Goal: Obtain resource: Download file/media

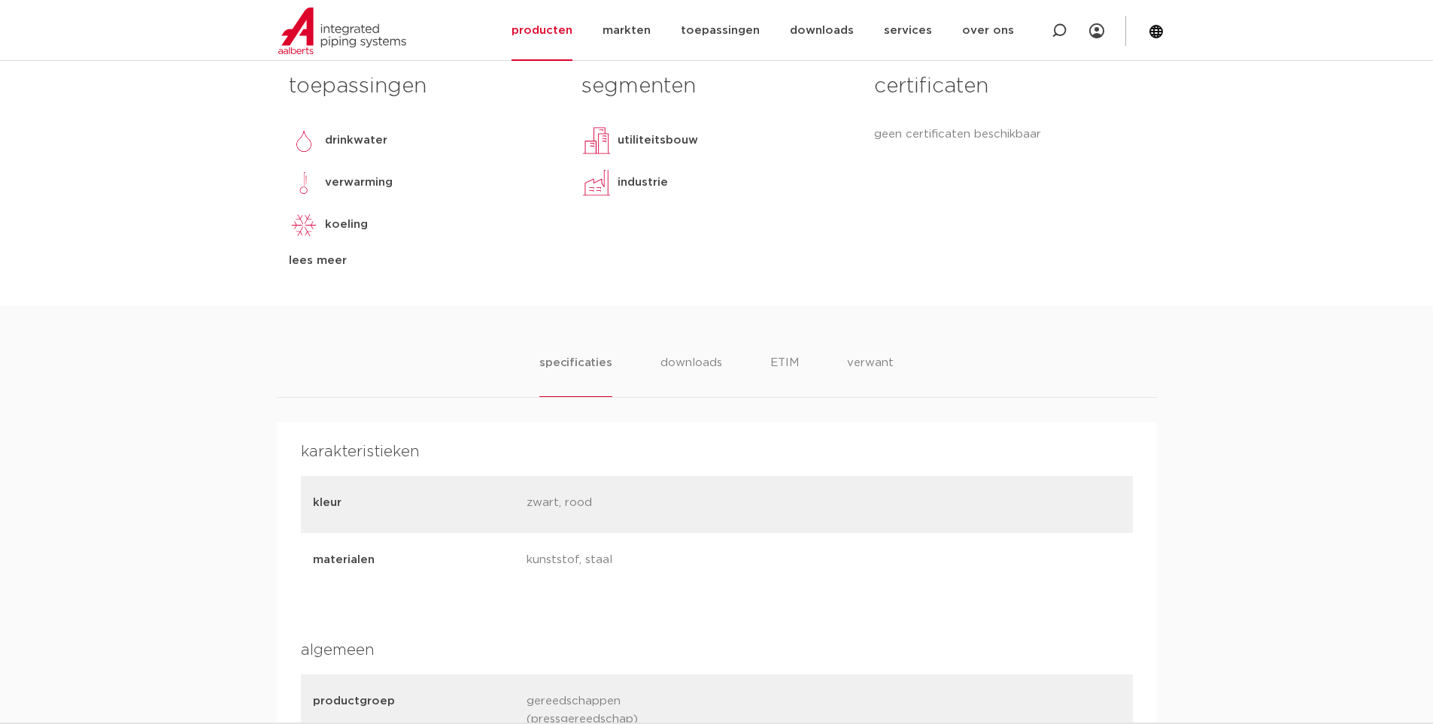
scroll to position [677, 0]
click at [674, 356] on li "downloads" at bounding box center [691, 370] width 62 height 43
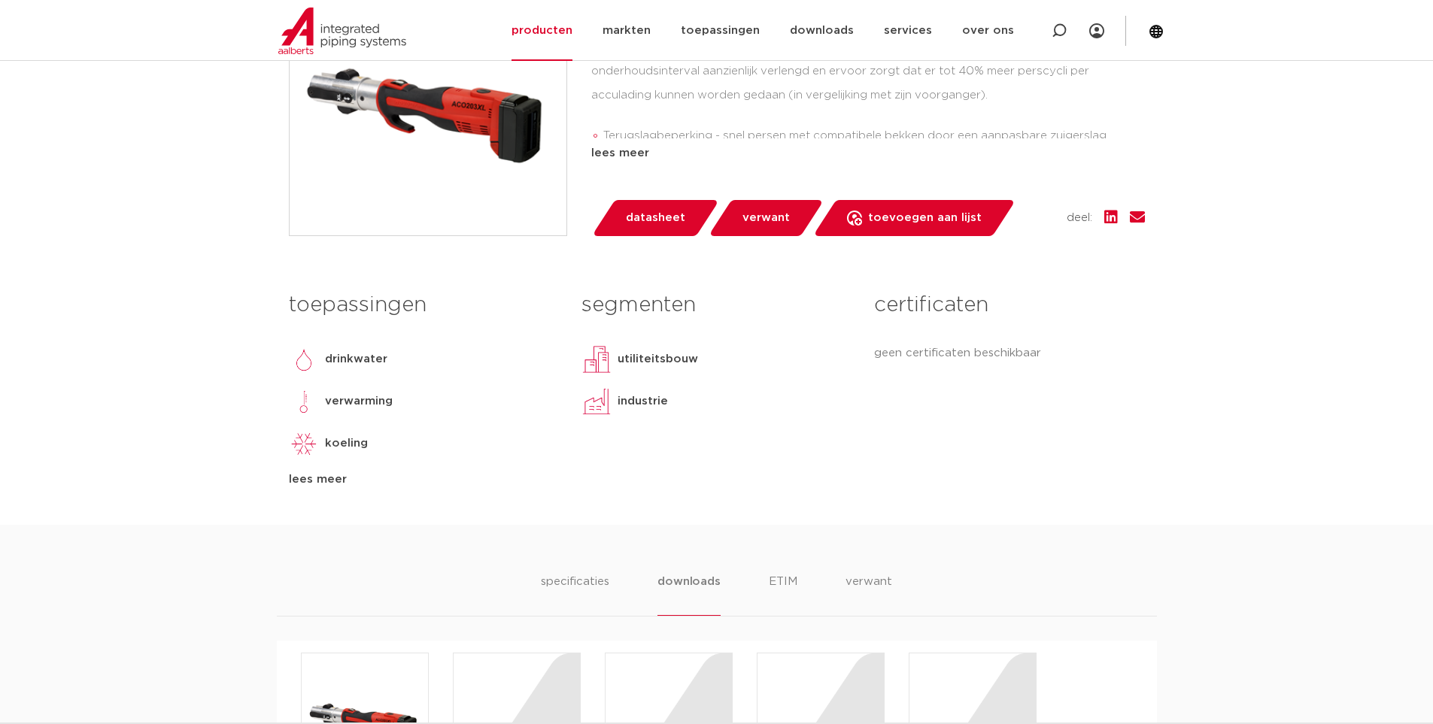
scroll to position [451, 0]
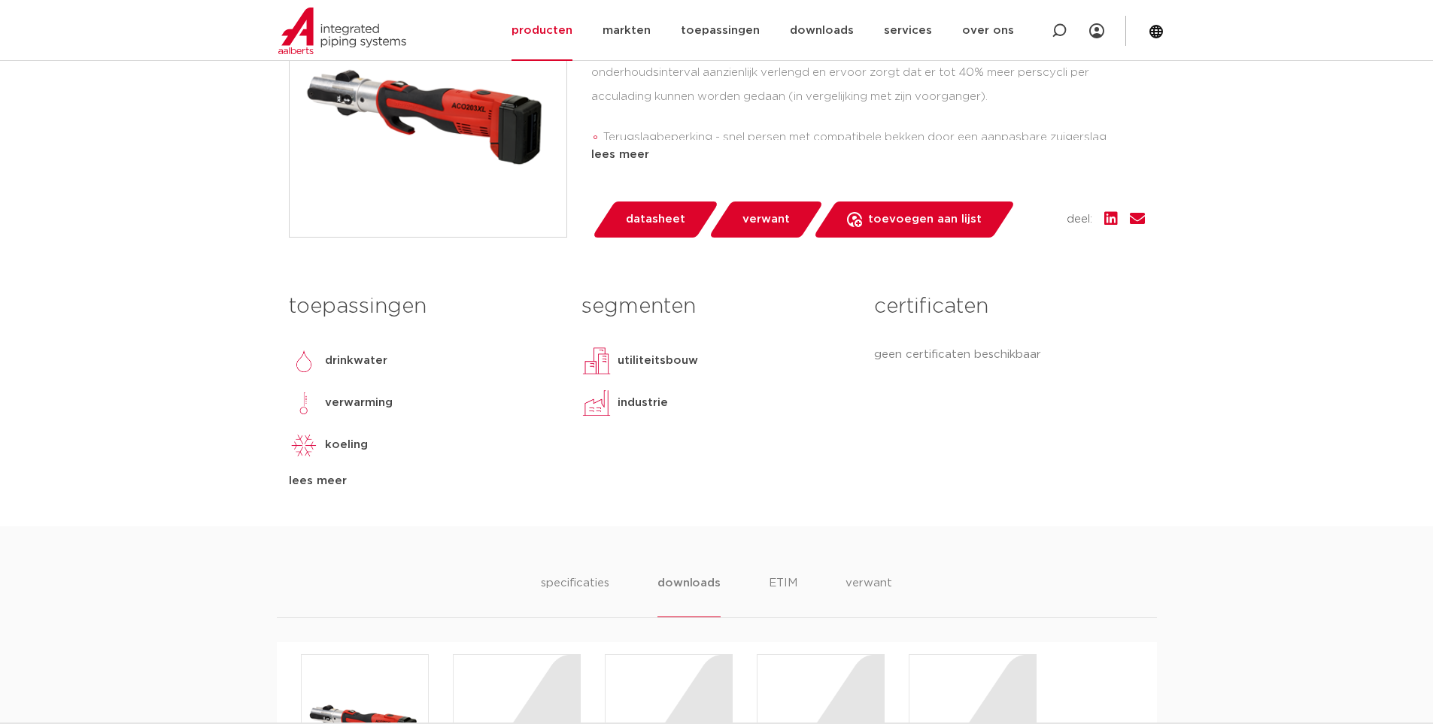
click at [790, 215] on link "verwant" at bounding box center [766, 220] width 116 height 36
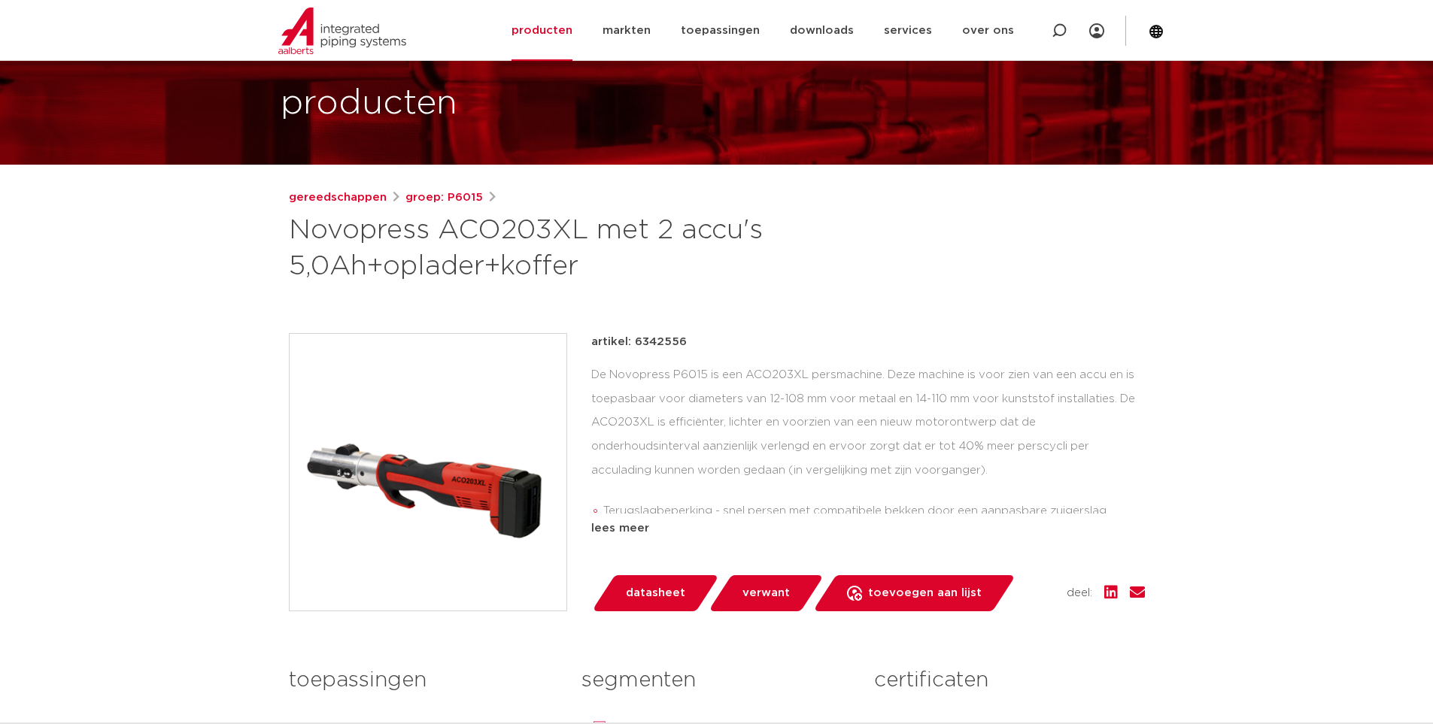
scroll to position [75, 0]
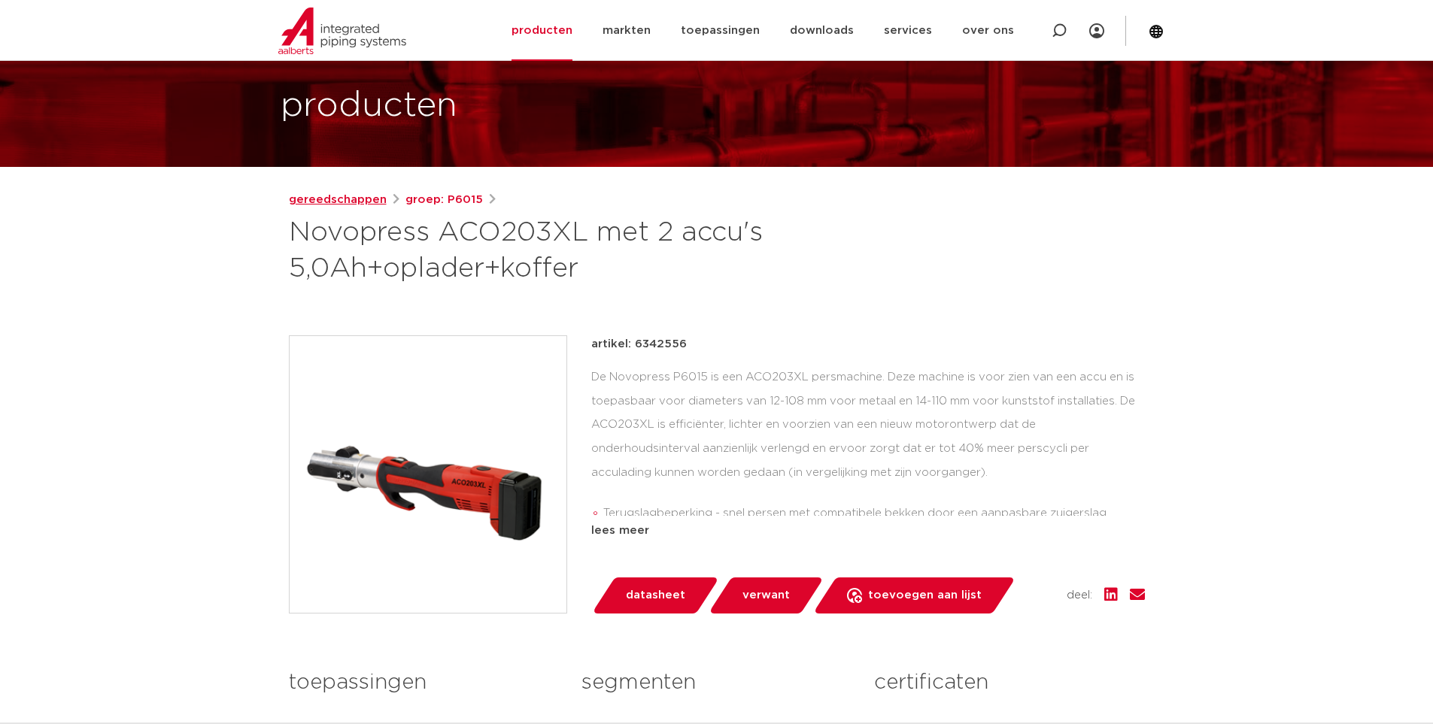
click at [351, 196] on link "gereedschappen" at bounding box center [338, 200] width 98 height 18
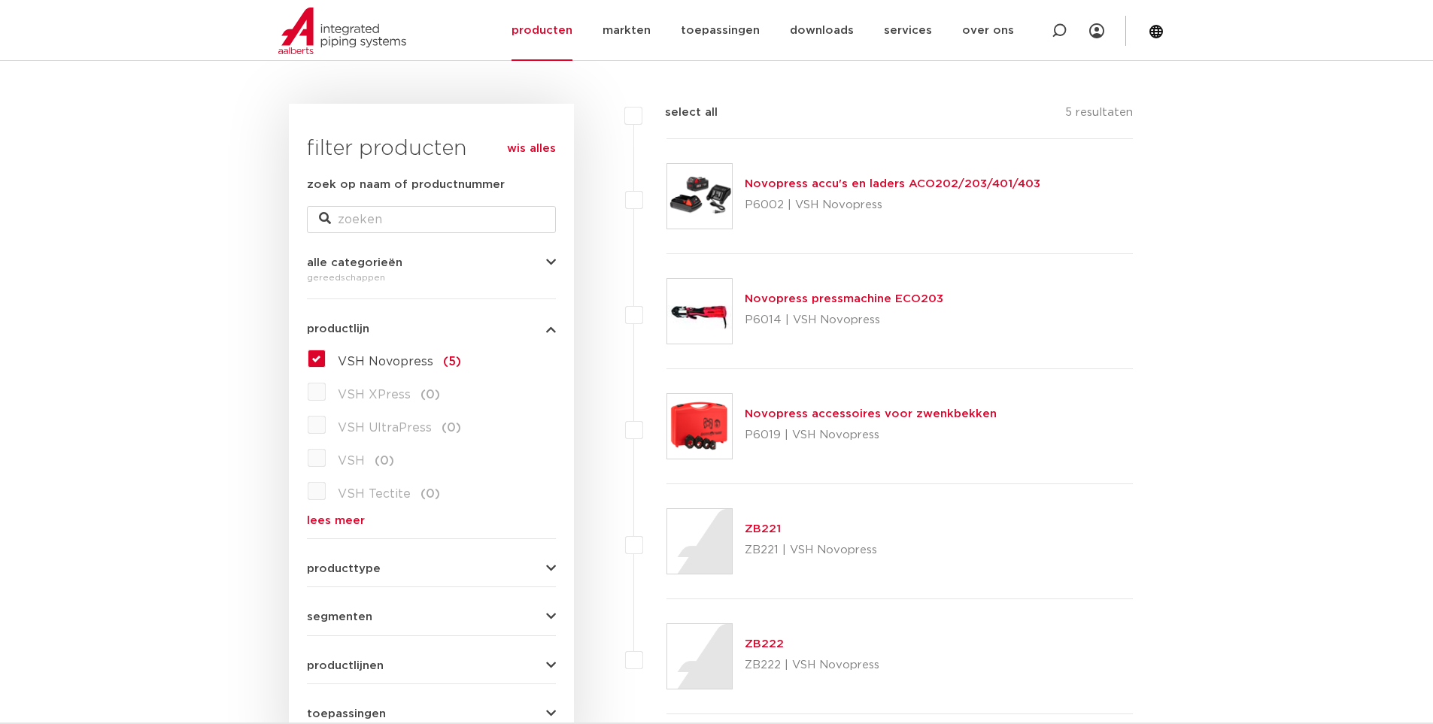
scroll to position [150, 0]
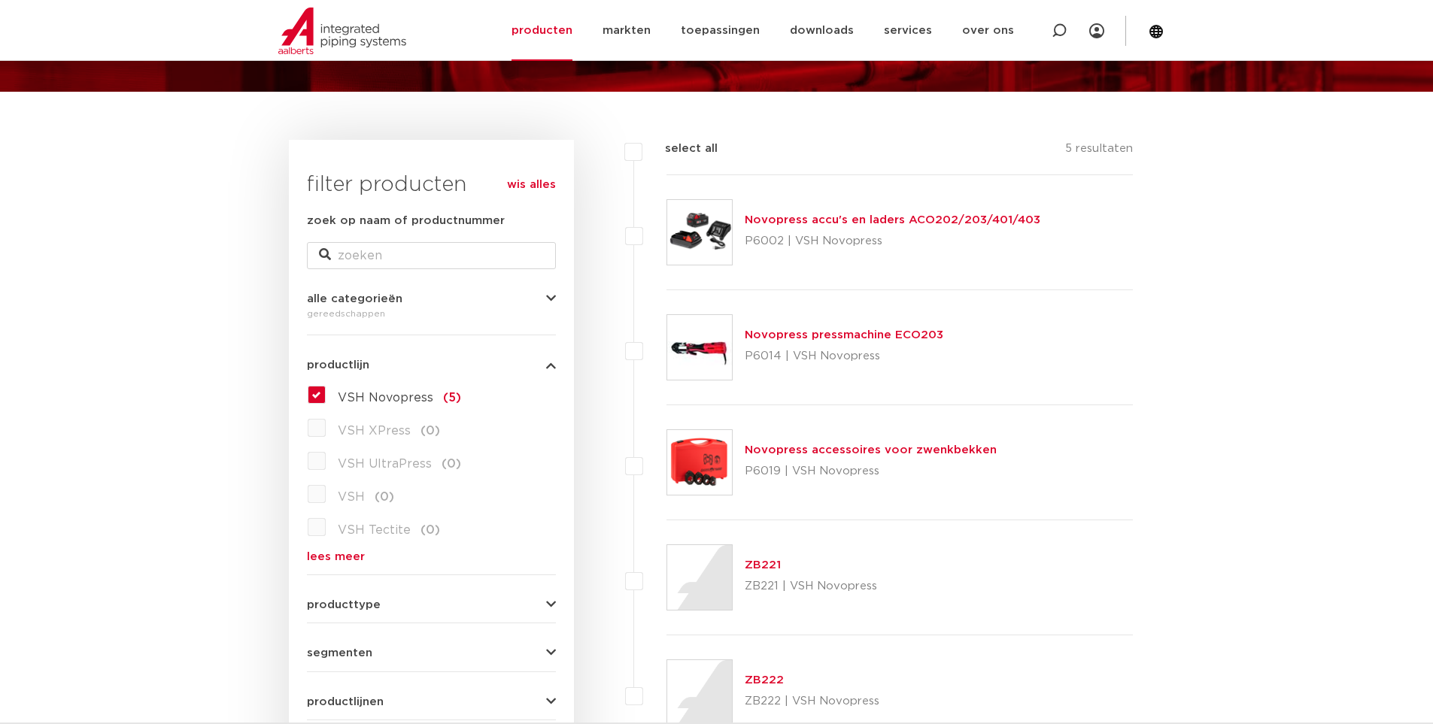
click at [773, 336] on link "Novopress pressmachine ECO203" at bounding box center [844, 334] width 199 height 11
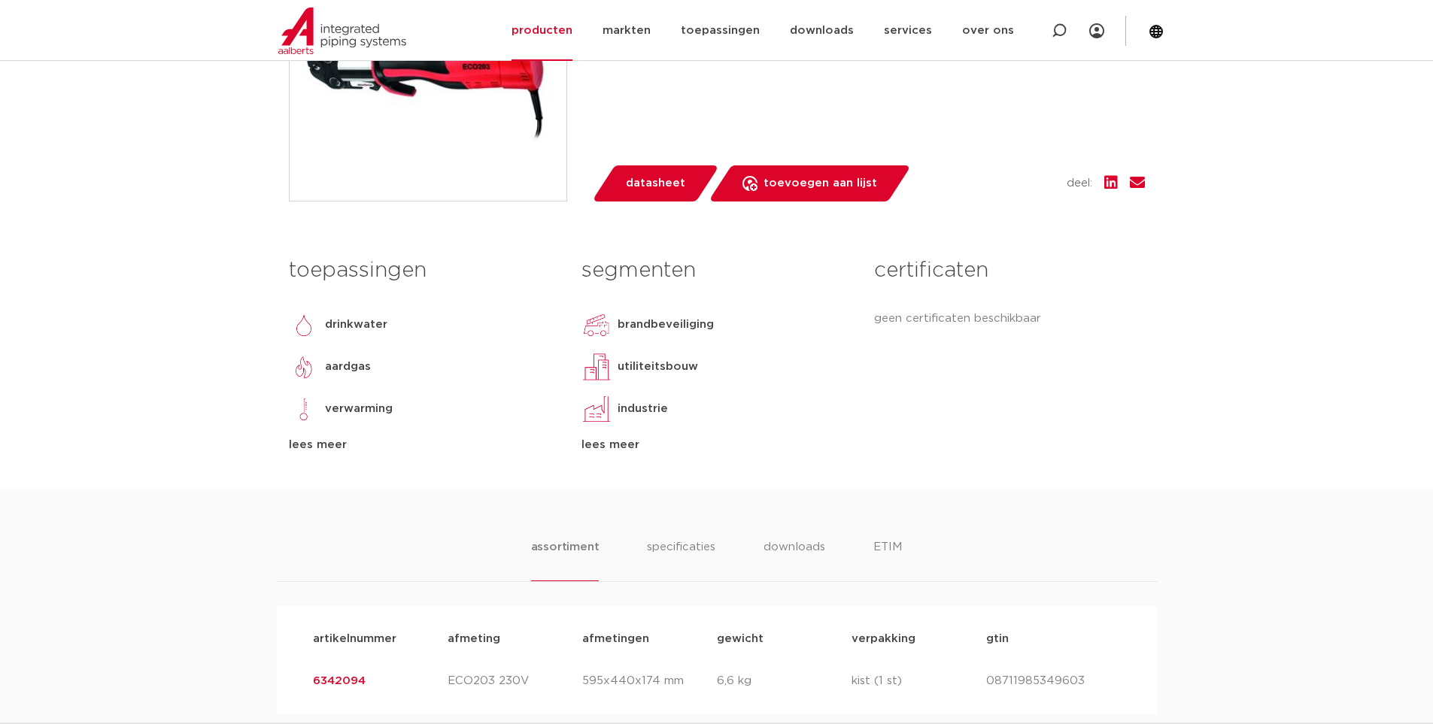
click at [648, 169] on link "datasheet" at bounding box center [655, 183] width 128 height 36
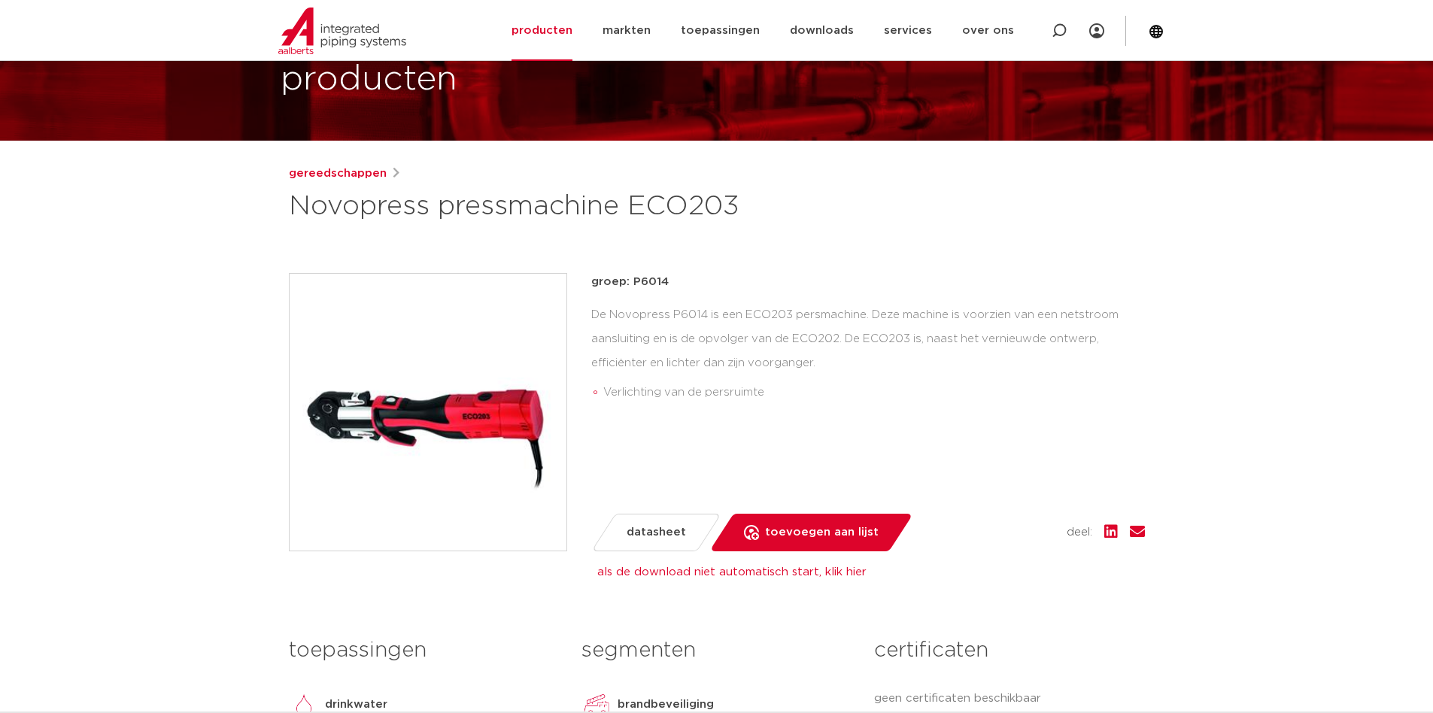
scroll to position [150, 0]
